Goal: Find specific page/section: Find specific page/section

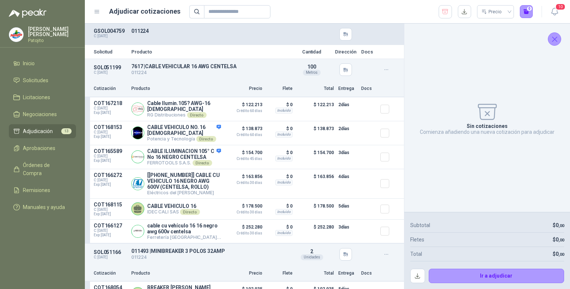
click at [450, 101] on div "Sin cotizaciones Comienza añadiendo una nueva cotización para adjudicar" at bounding box center [487, 118] width 154 height 177
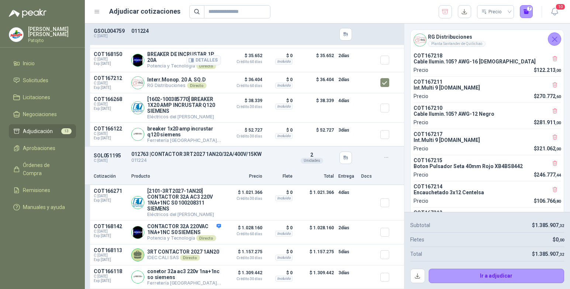
scroll to position [1809, 0]
click at [420, 274] on button "button" at bounding box center [417, 276] width 15 height 15
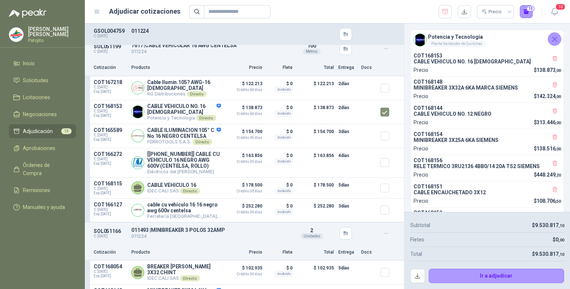
scroll to position [0, 0]
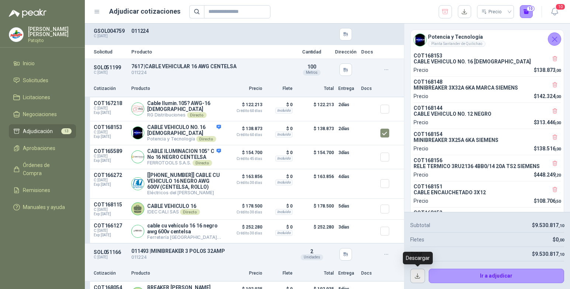
click at [421, 277] on button "button" at bounding box center [417, 276] width 15 height 15
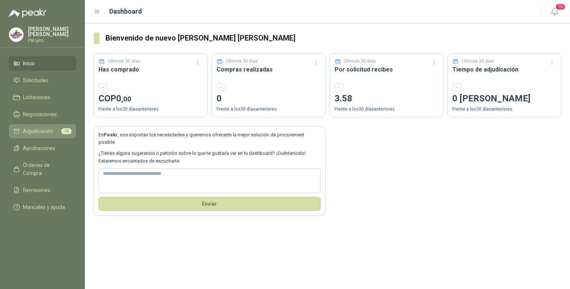
click at [53, 130] on li "Adjudicación 13" at bounding box center [42, 131] width 58 height 8
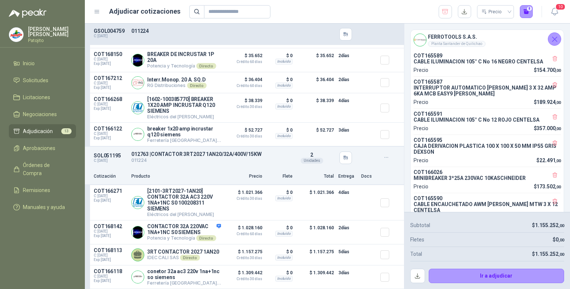
scroll to position [1809, 0]
drag, startPoint x: 415, startPoint y: 275, endPoint x: 412, endPoint y: 271, distance: 4.8
click at [415, 275] on button "button" at bounding box center [417, 276] width 15 height 15
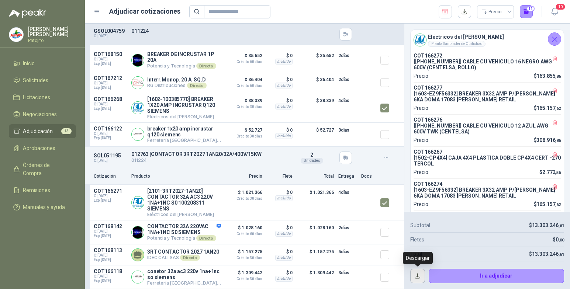
click at [418, 279] on button "button" at bounding box center [417, 276] width 15 height 15
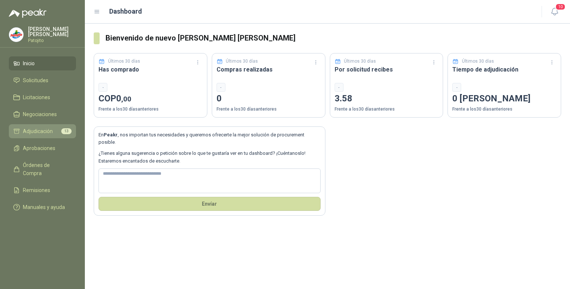
click at [53, 128] on li "Adjudicación 13" at bounding box center [42, 131] width 58 height 8
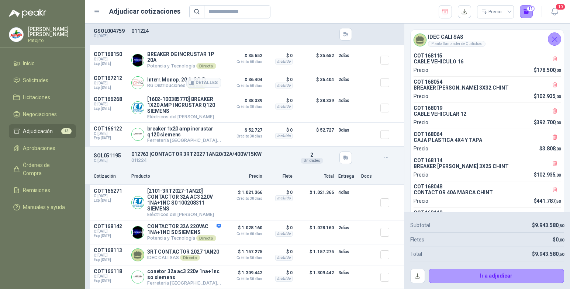
scroll to position [1809, 0]
click at [417, 276] on button "button" at bounding box center [417, 276] width 15 height 15
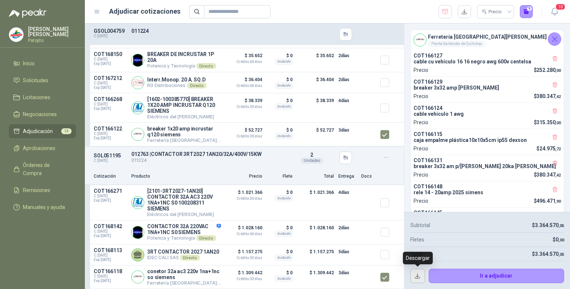
click at [416, 274] on button "button" at bounding box center [417, 276] width 15 height 15
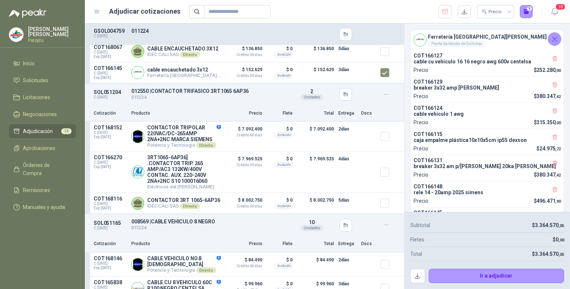
scroll to position [1439, 0]
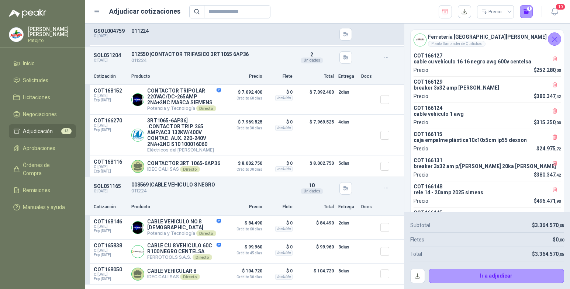
click at [67, 221] on menu "[PERSON_NAME] [PERSON_NAME] Inicio Solicitudes Licitaciones Negociaciones Adjud…" at bounding box center [42, 144] width 85 height 289
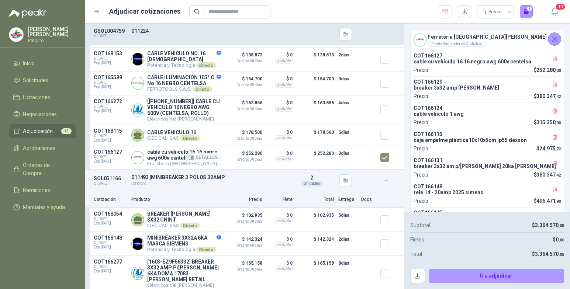
scroll to position [0, 0]
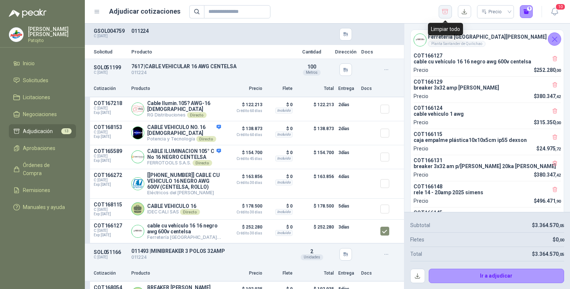
click at [449, 12] on button "button" at bounding box center [445, 11] width 13 height 13
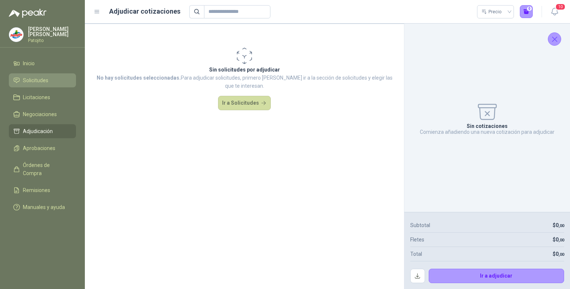
click at [49, 80] on li "Solicitudes" at bounding box center [42, 80] width 58 height 8
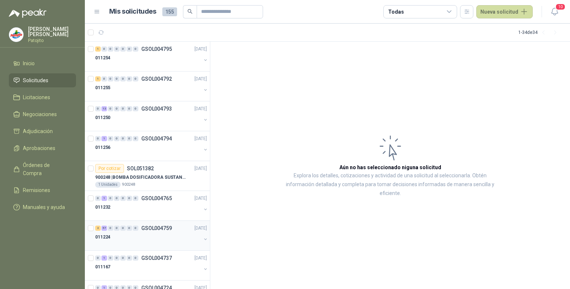
click at [104, 228] on div "57" at bounding box center [104, 228] width 6 height 5
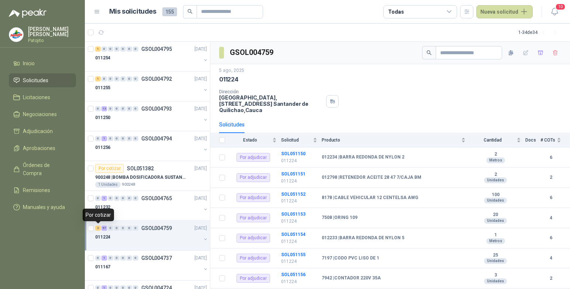
click at [98, 228] on div "2" at bounding box center [98, 228] width 6 height 5
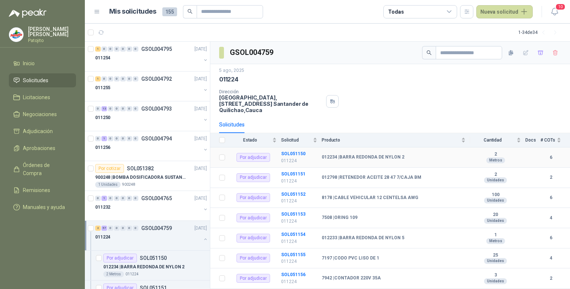
scroll to position [0, 0]
click at [96, 227] on div "2" at bounding box center [98, 227] width 6 height 5
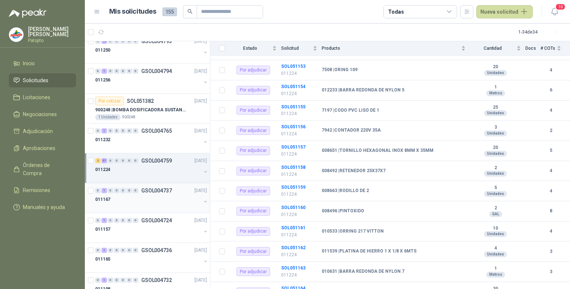
scroll to position [74, 0]
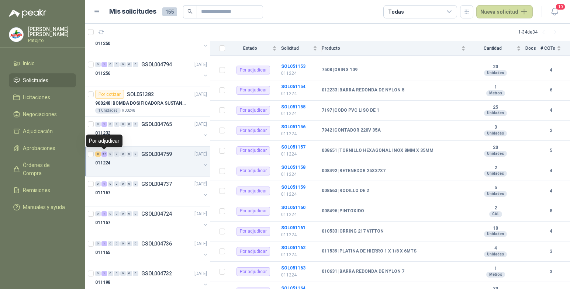
click at [103, 153] on div "57" at bounding box center [104, 154] width 6 height 5
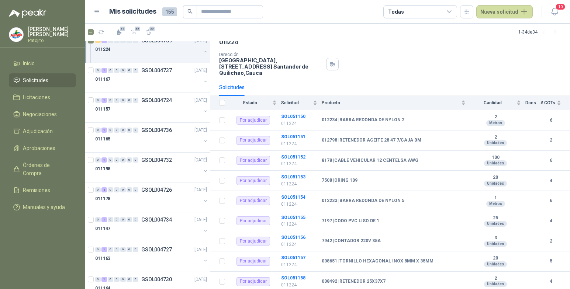
scroll to position [1955, 0]
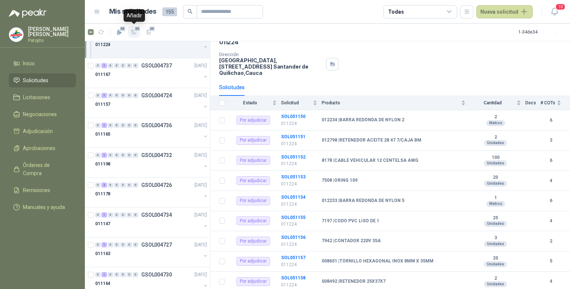
click at [135, 32] on span "35" at bounding box center [137, 29] width 7 height 6
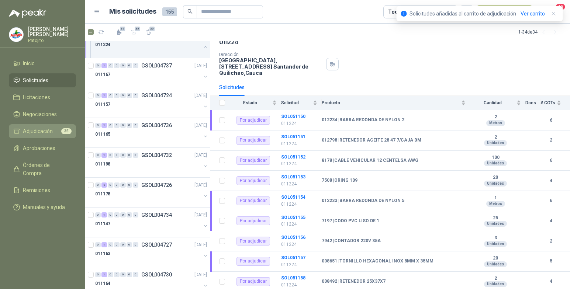
click at [61, 128] on li "Adjudicación 35" at bounding box center [42, 131] width 58 height 8
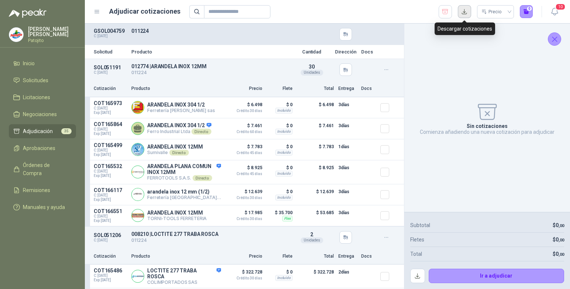
click at [462, 11] on button "button" at bounding box center [464, 11] width 13 height 13
